Goal: Task Accomplishment & Management: Complete application form

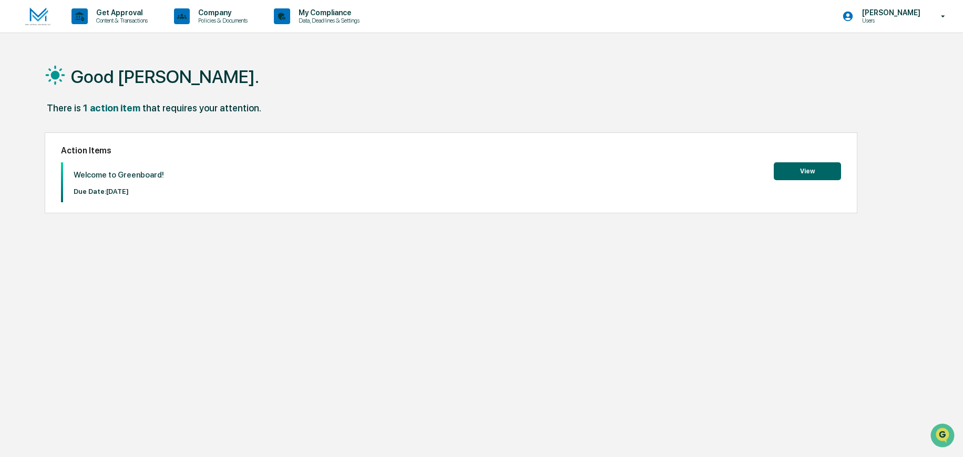
click at [828, 176] on button "View" at bounding box center [807, 171] width 67 height 18
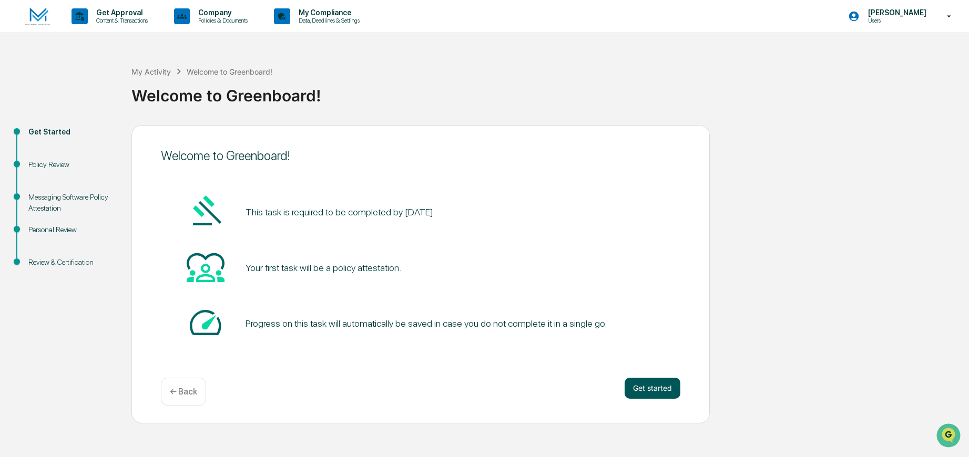
click at [667, 384] on button "Get started" at bounding box center [652, 388] width 56 height 21
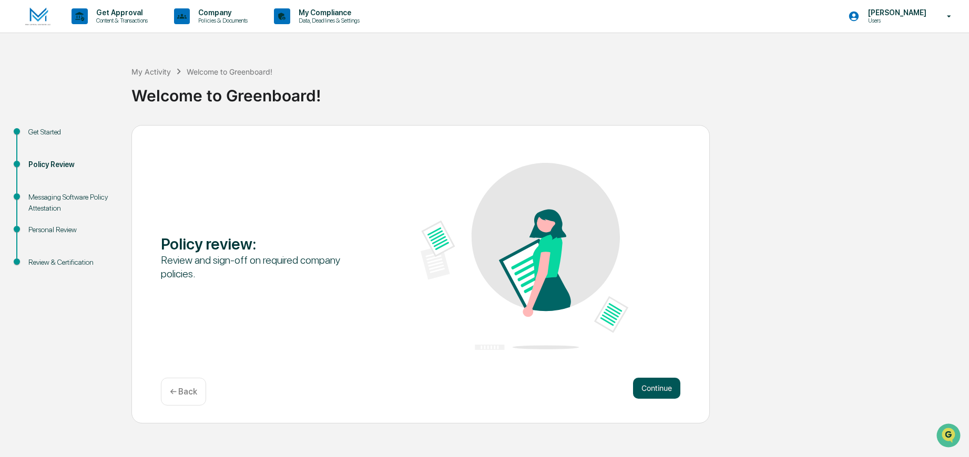
click at [656, 385] on button "Continue" at bounding box center [656, 388] width 47 height 21
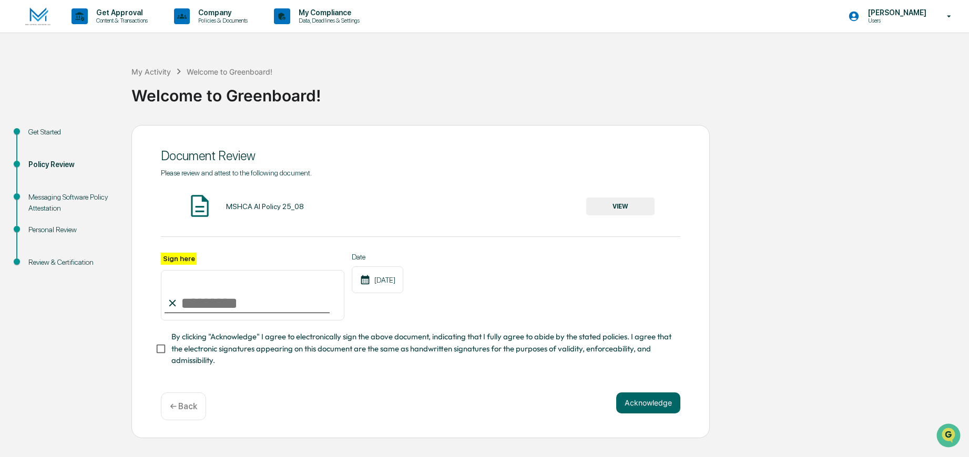
click at [198, 304] on input "Sign here" at bounding box center [252, 295] width 183 height 50
type input "**********"
click at [520, 284] on div "**********" at bounding box center [420, 287] width 519 height 68
click at [625, 214] on button "VIEW" at bounding box center [620, 207] width 68 height 18
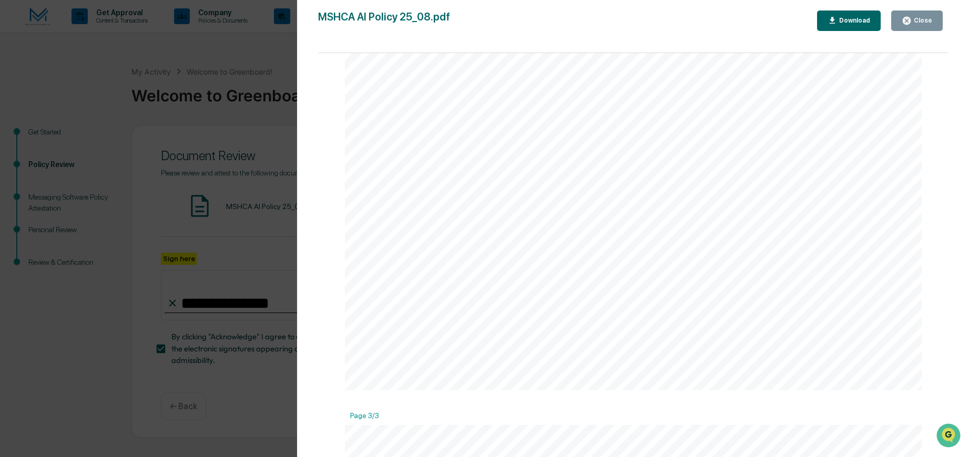
scroll to position [1472, 0]
click at [921, 21] on div "Close" at bounding box center [921, 20] width 20 height 7
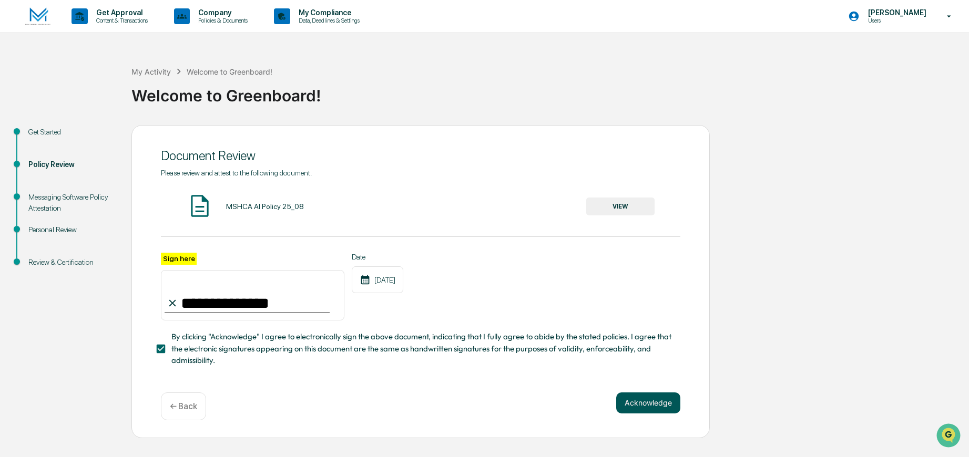
click at [644, 403] on button "Acknowledge" at bounding box center [648, 403] width 64 height 21
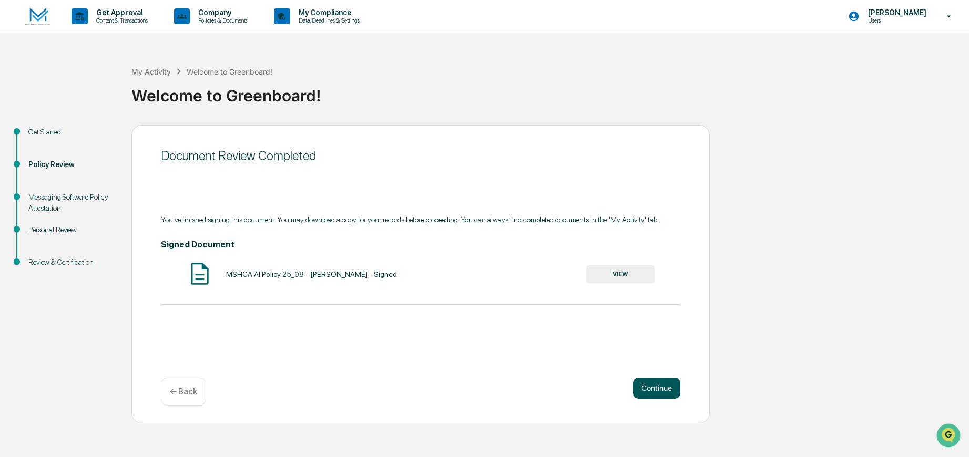
click at [654, 386] on button "Continue" at bounding box center [656, 388] width 47 height 21
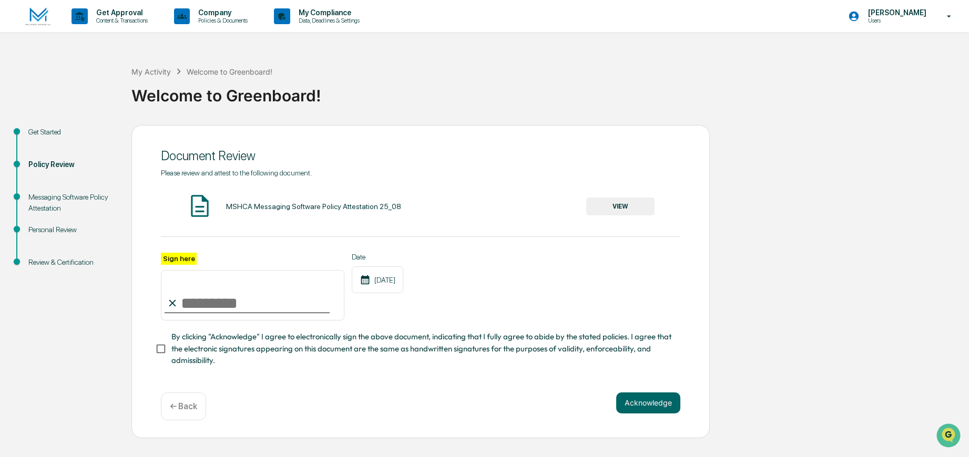
click at [205, 305] on input "Sign here" at bounding box center [252, 295] width 183 height 50
type input "**********"
click at [605, 292] on div "**********" at bounding box center [420, 287] width 519 height 68
click at [646, 404] on button "Acknowledge" at bounding box center [648, 403] width 64 height 21
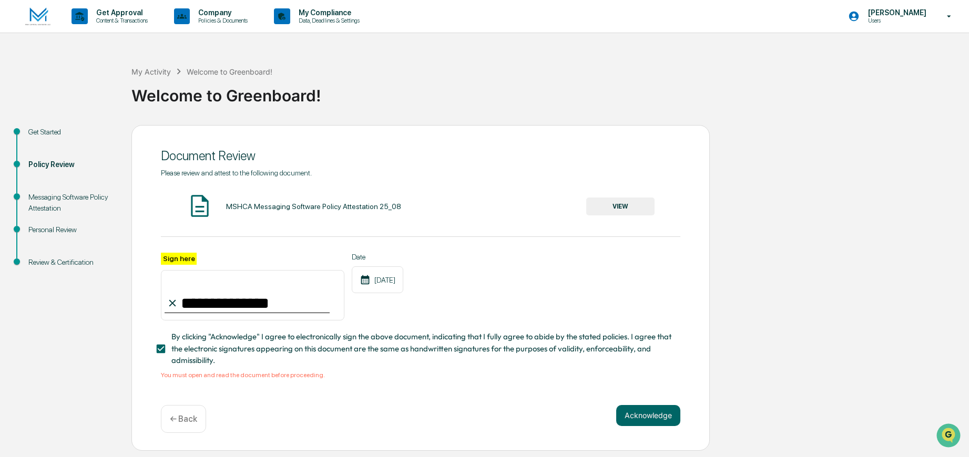
click at [265, 208] on div "MSHCA Messaging Software Policy Attestation 25_08" at bounding box center [313, 206] width 175 height 8
click at [626, 209] on button "VIEW" at bounding box center [620, 207] width 68 height 18
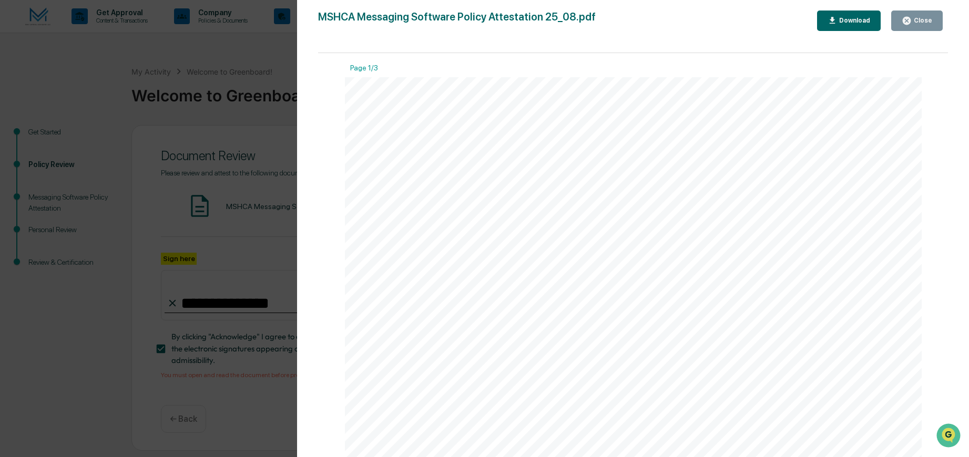
click at [931, 21] on div "Close" at bounding box center [921, 20] width 20 height 7
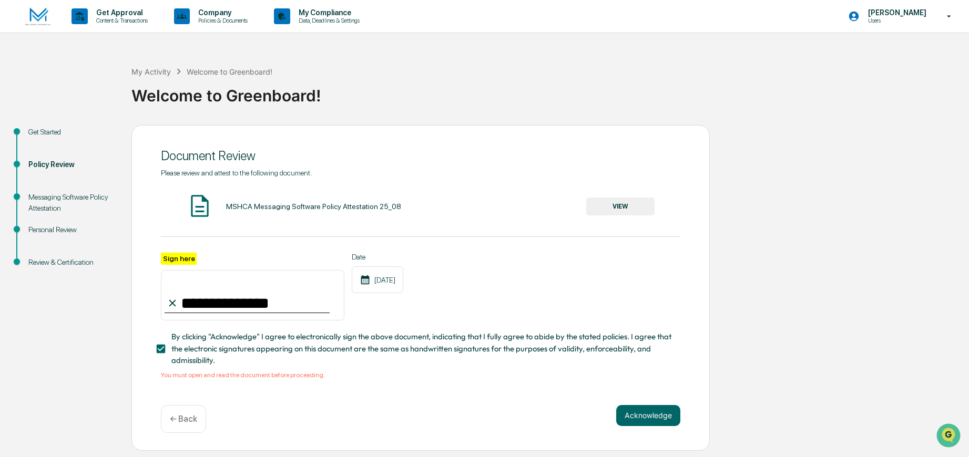
click at [619, 202] on button "VIEW" at bounding box center [620, 207] width 68 height 18
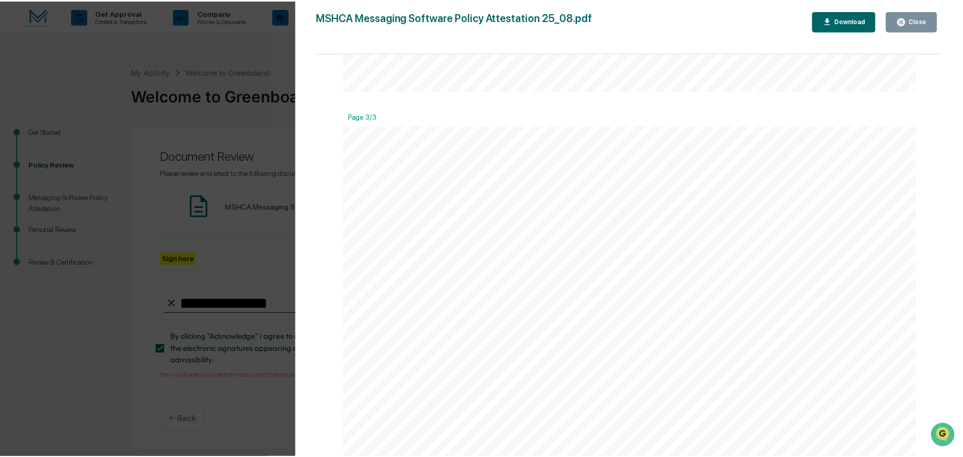
scroll to position [0, 0]
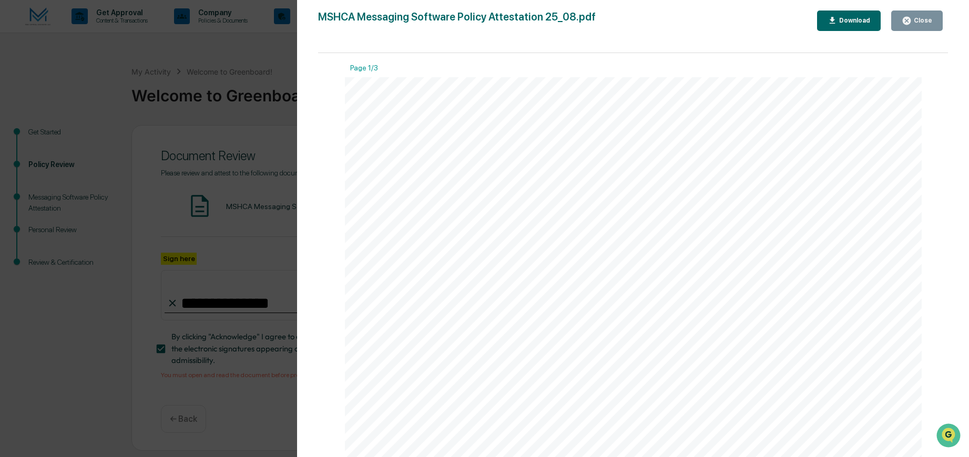
click at [915, 17] on div "Close" at bounding box center [921, 20] width 20 height 7
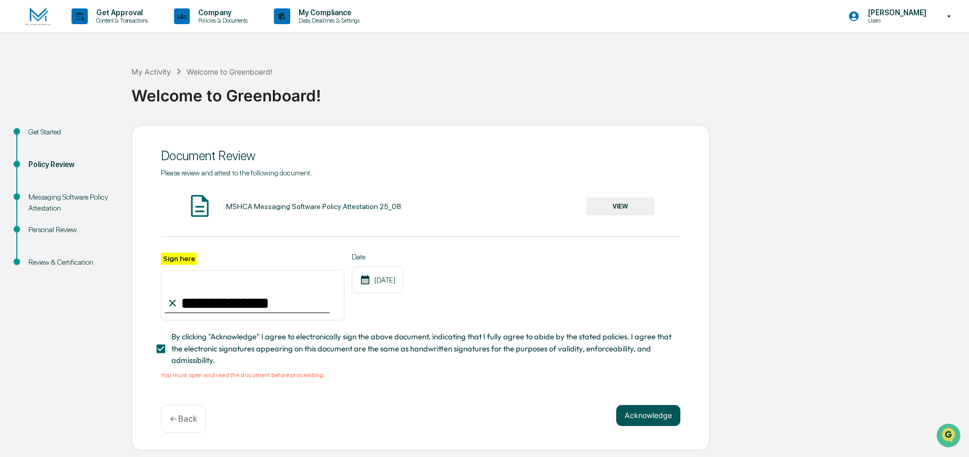
click at [646, 418] on button "Acknowledge" at bounding box center [648, 415] width 64 height 21
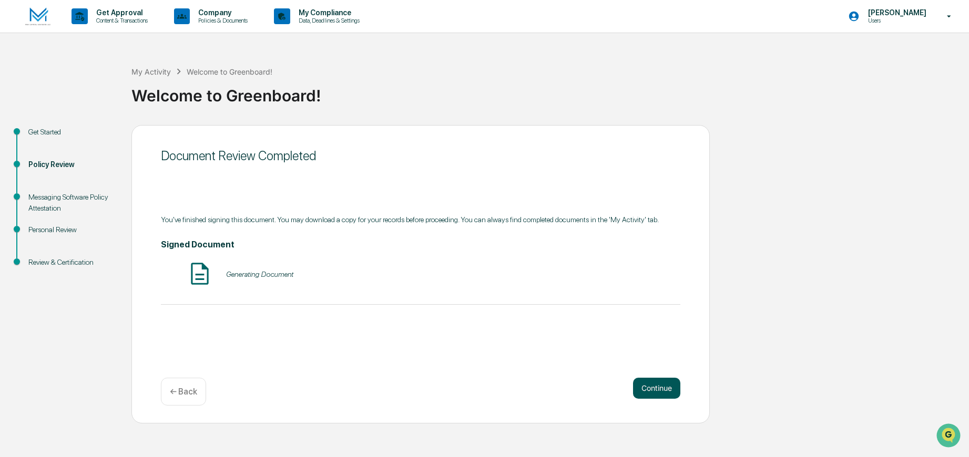
click at [653, 378] on button "Continue" at bounding box center [656, 388] width 47 height 21
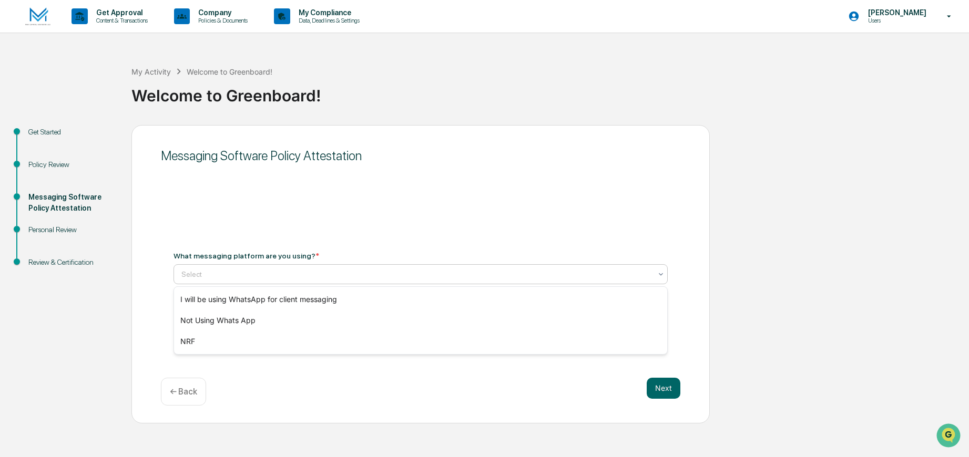
click at [290, 281] on div "Select" at bounding box center [416, 274] width 480 height 15
click at [281, 324] on div "Not Using Whats App" at bounding box center [420, 320] width 493 height 21
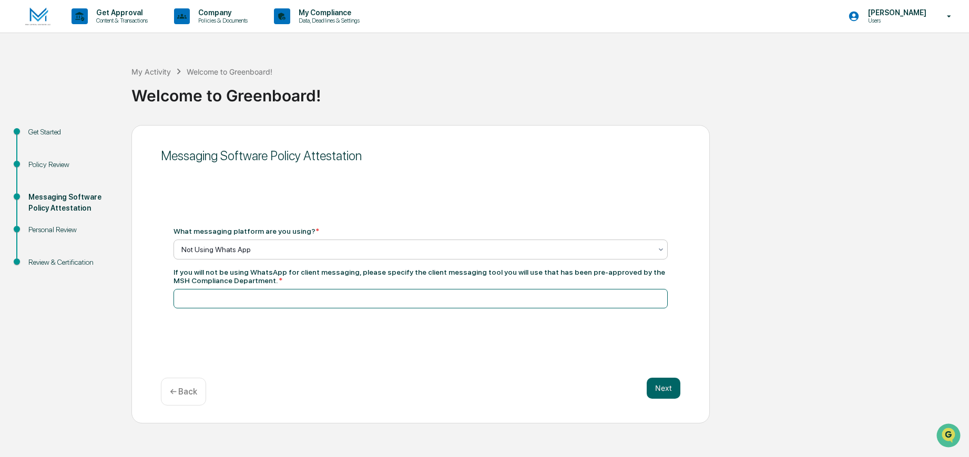
click at [429, 297] on input at bounding box center [420, 298] width 494 height 19
type input "**********"
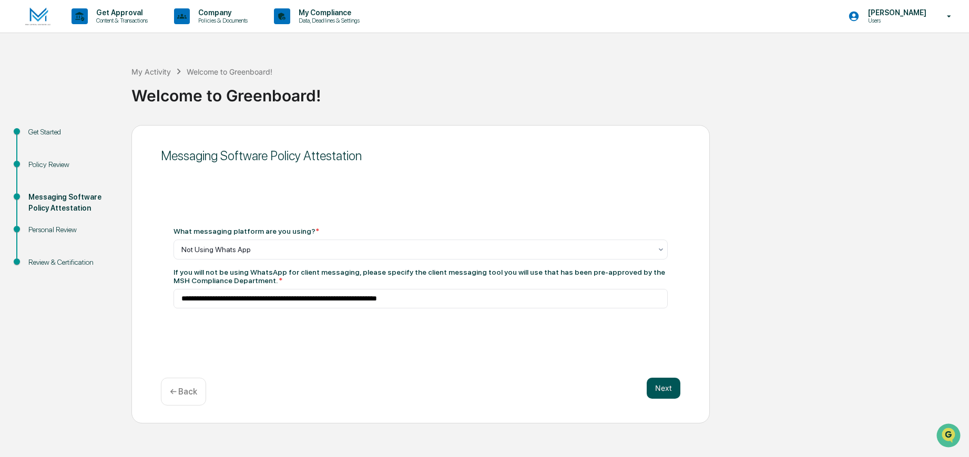
click at [652, 392] on button "Next" at bounding box center [663, 388] width 34 height 21
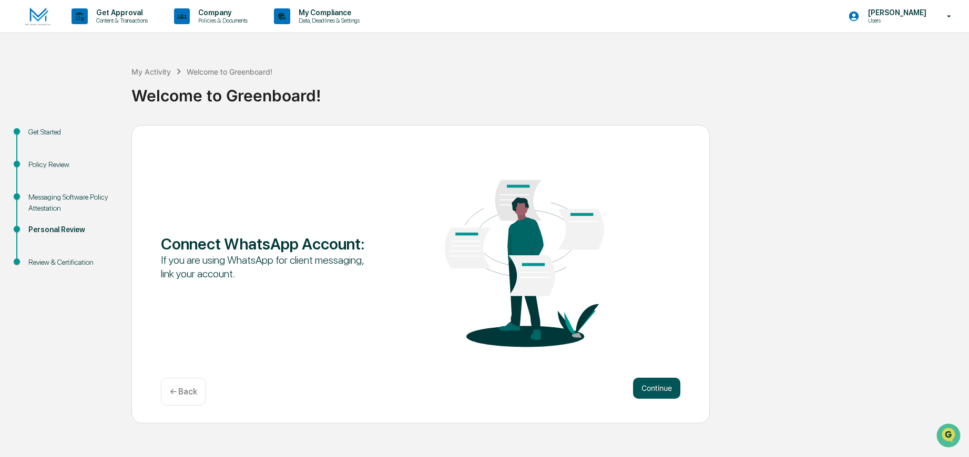
click at [644, 383] on button "Continue" at bounding box center [656, 388] width 47 height 21
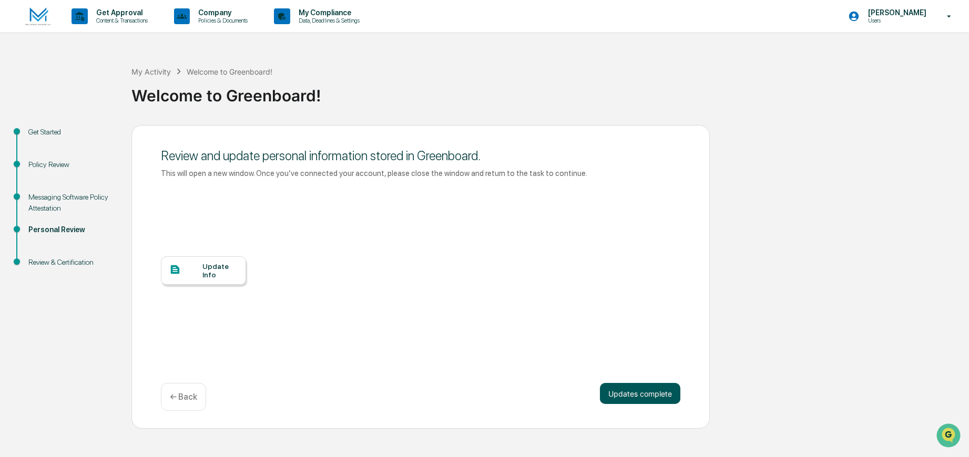
click at [627, 397] on button "Updates complete" at bounding box center [640, 393] width 80 height 21
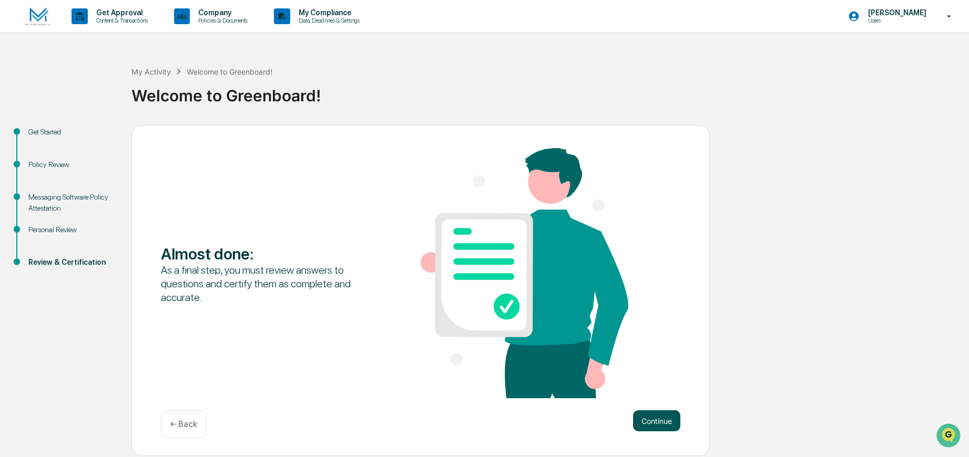
click at [651, 423] on button "Continue" at bounding box center [656, 420] width 47 height 21
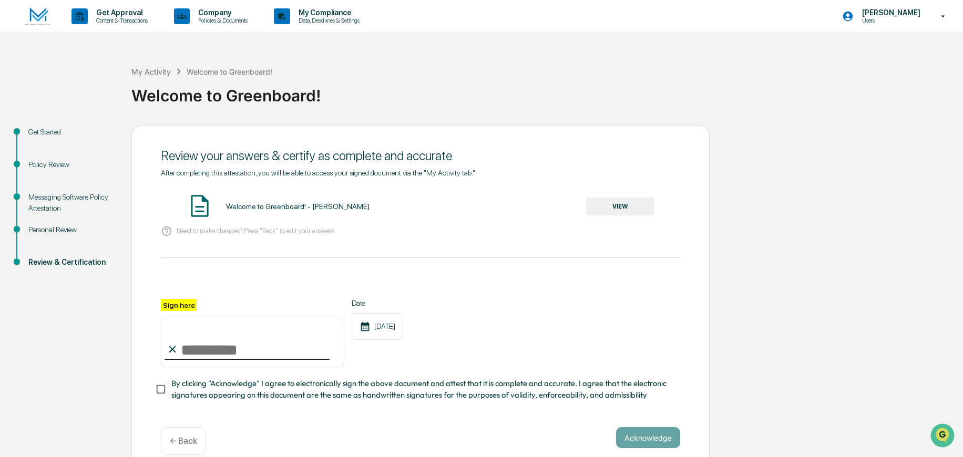
click at [217, 349] on input "Sign here" at bounding box center [252, 342] width 183 height 50
type input "**********"
click at [508, 318] on div "**********" at bounding box center [420, 333] width 519 height 68
click at [625, 348] on div "**********" at bounding box center [420, 333] width 519 height 68
click at [658, 437] on button "Acknowledge" at bounding box center [648, 437] width 64 height 21
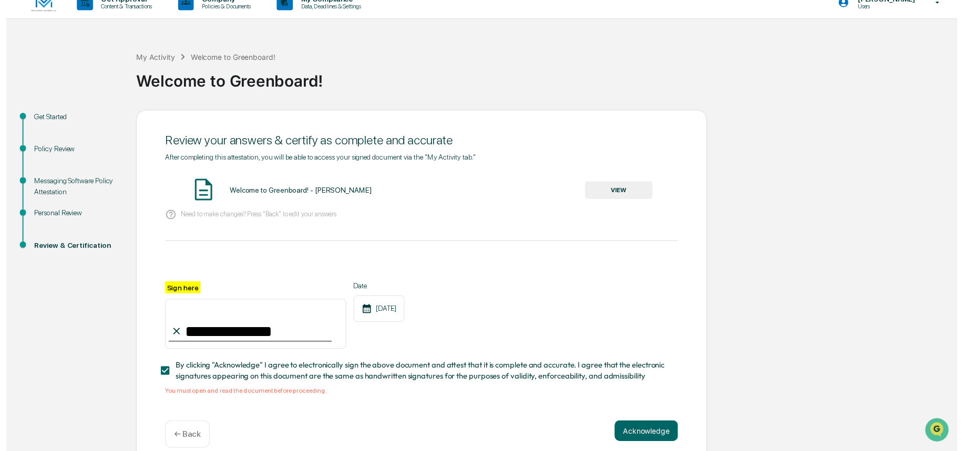
scroll to position [28, 0]
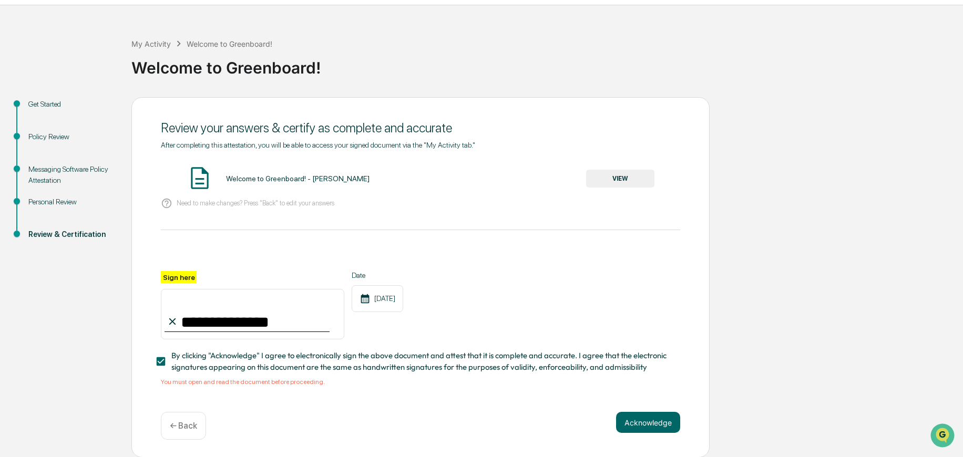
click at [640, 182] on button "VIEW" at bounding box center [620, 179] width 68 height 18
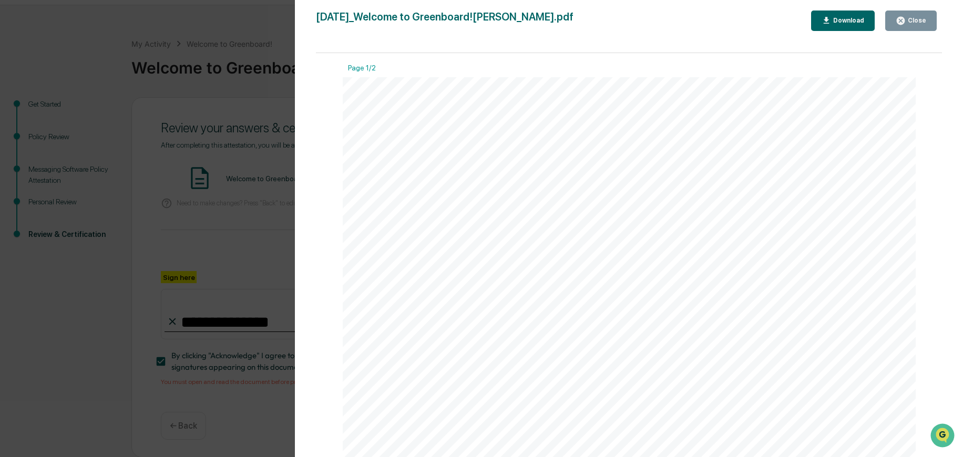
click at [915, 25] on button "Close" at bounding box center [910, 21] width 51 height 20
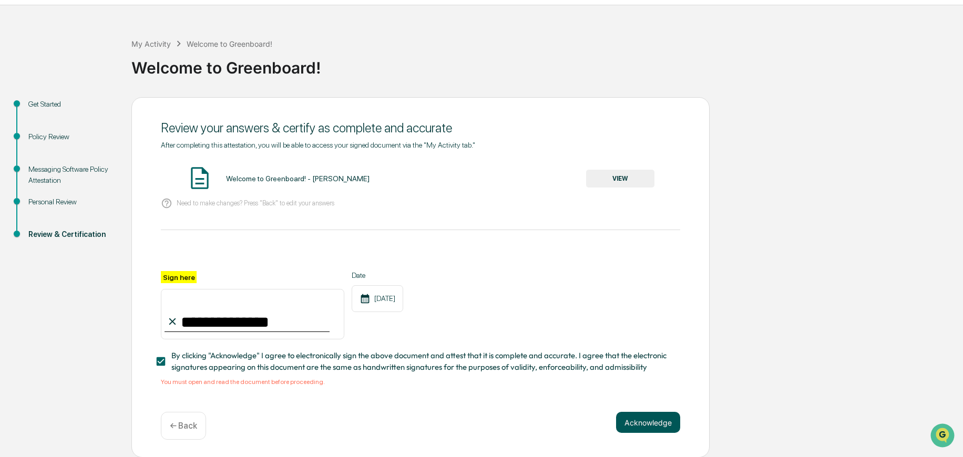
click at [655, 418] on button "Acknowledge" at bounding box center [648, 422] width 64 height 21
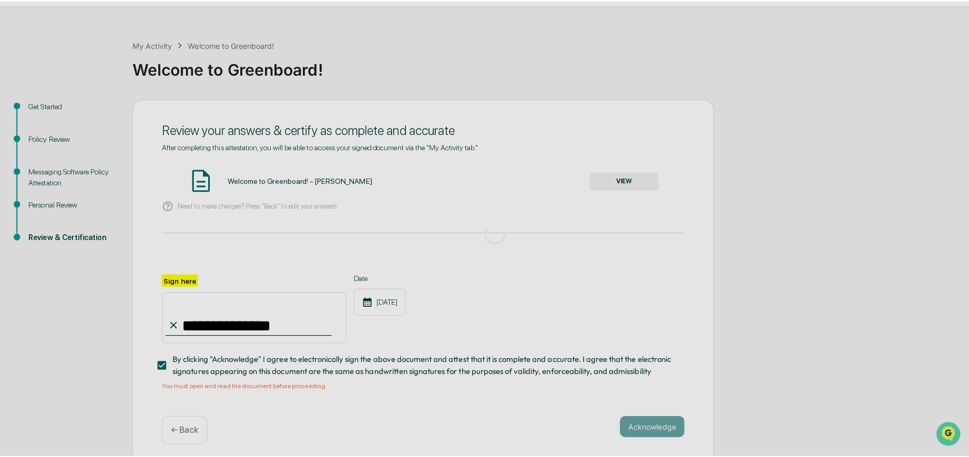
scroll to position [0, 0]
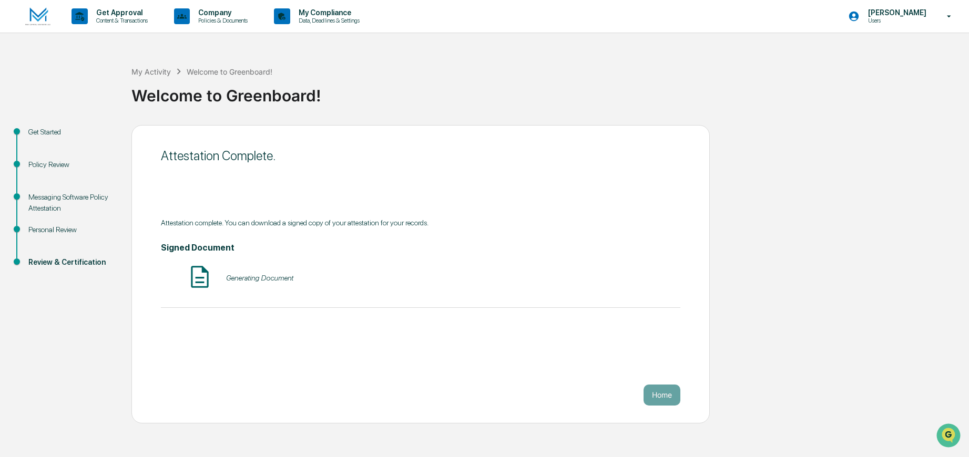
click at [663, 396] on button "Home" at bounding box center [661, 395] width 37 height 21
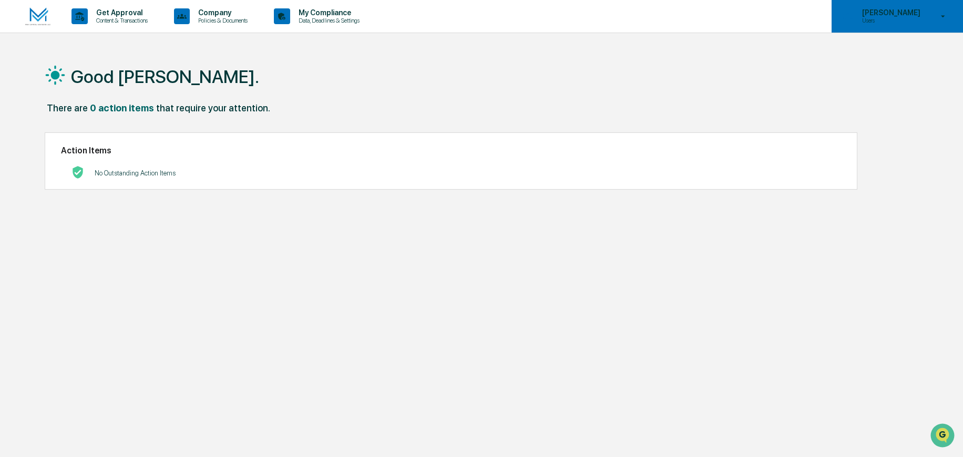
click at [894, 15] on p "[PERSON_NAME]" at bounding box center [889, 12] width 72 height 8
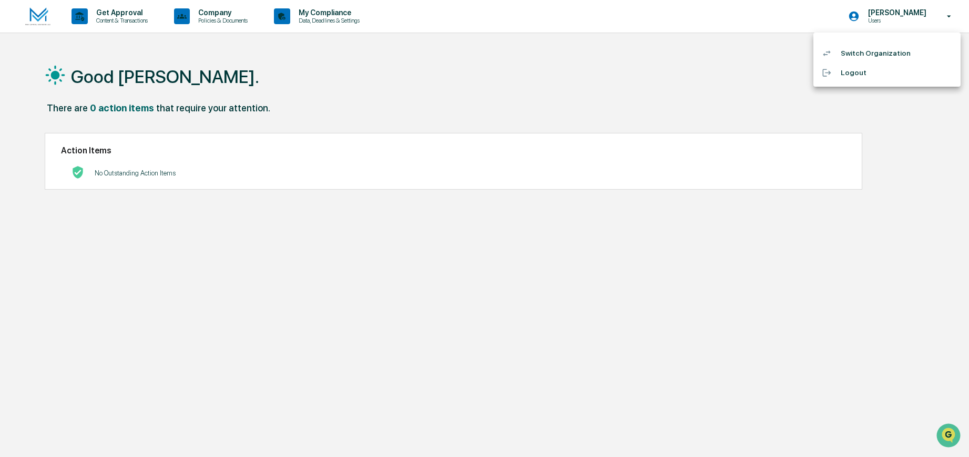
click at [871, 57] on li "Switch Organization" at bounding box center [886, 53] width 147 height 19
